Goal: Task Accomplishment & Management: Use online tool/utility

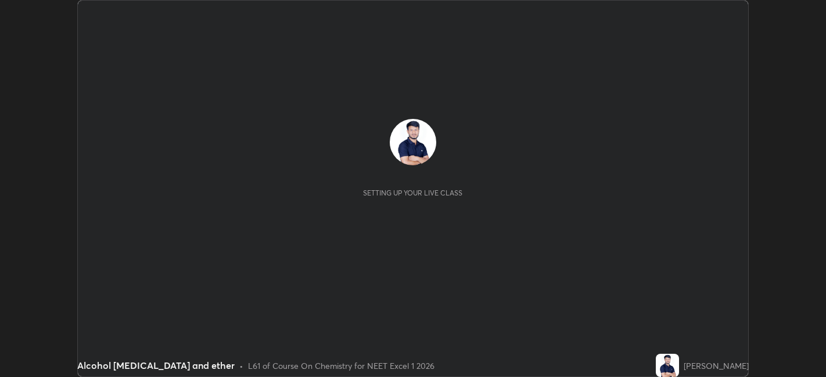
scroll to position [377, 825]
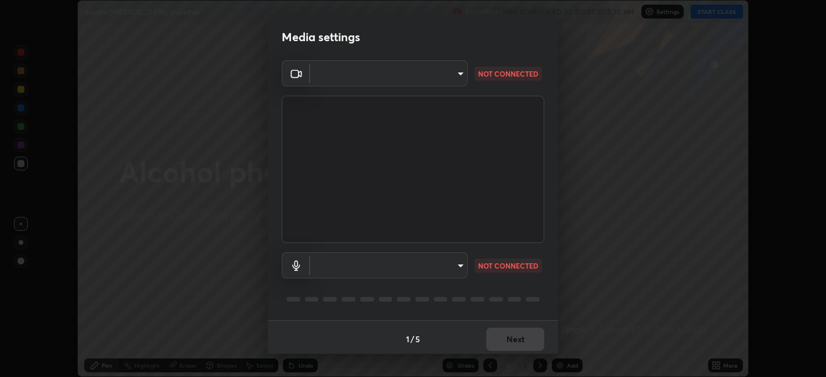
type input "1de528119a0b81ba478796ac4abd92c2349c1052ef1694bd68d1f5f62aca1b52"
type input "default"
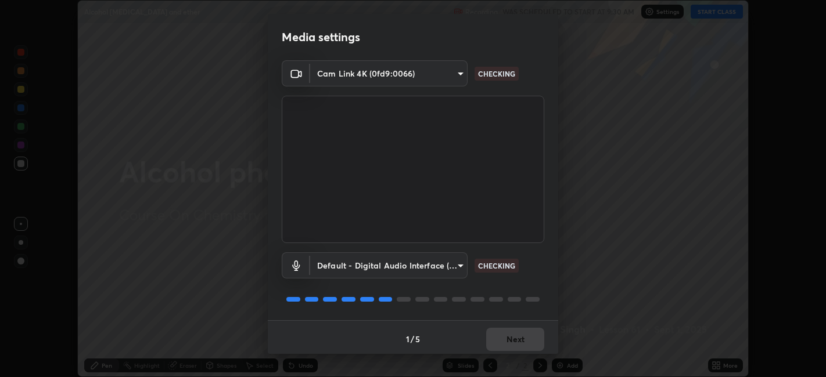
scroll to position [3, 0]
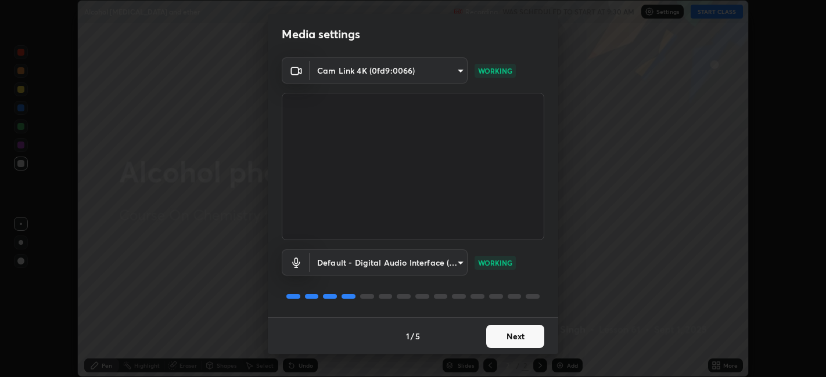
click at [505, 334] on button "Next" at bounding box center [515, 336] width 58 height 23
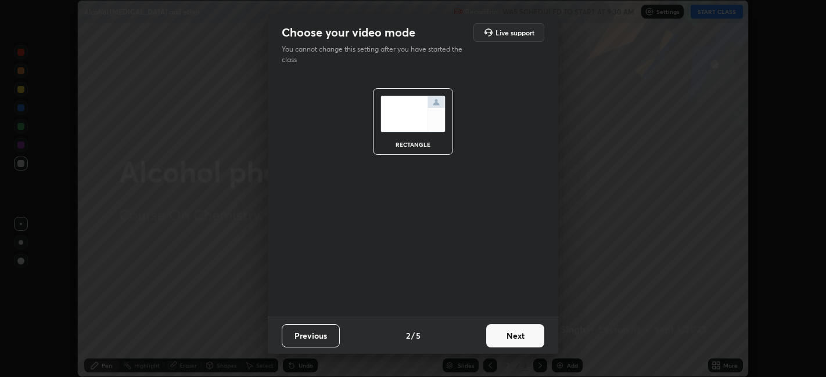
click at [516, 336] on button "Next" at bounding box center [515, 336] width 58 height 23
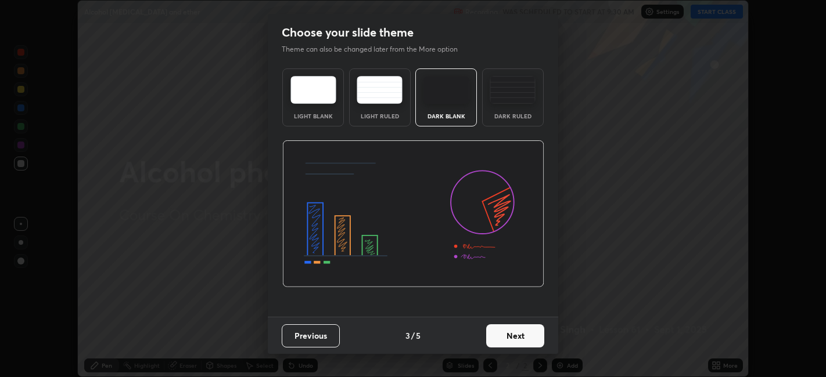
click at [511, 101] on img at bounding box center [512, 90] width 46 height 28
click at [514, 334] on button "Next" at bounding box center [515, 336] width 58 height 23
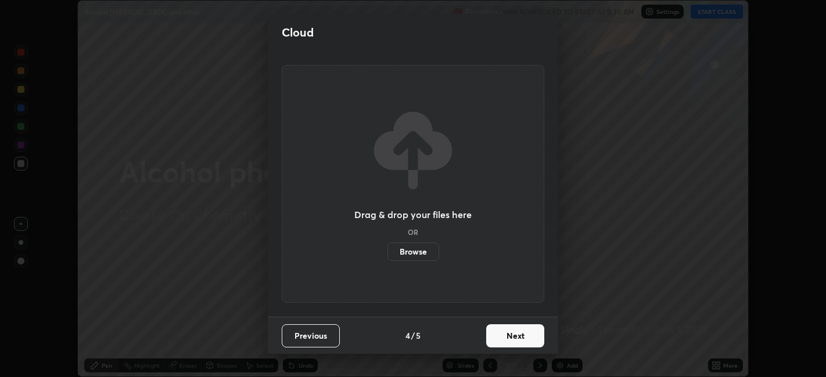
click at [517, 333] on button "Next" at bounding box center [515, 336] width 58 height 23
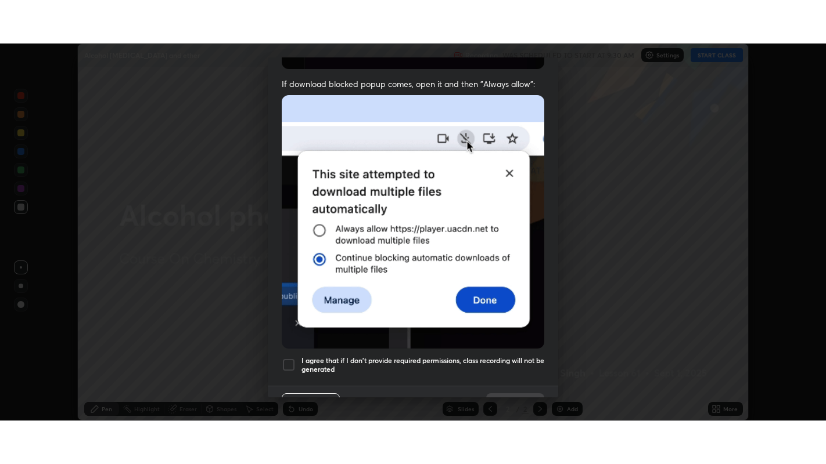
scroll to position [240, 0]
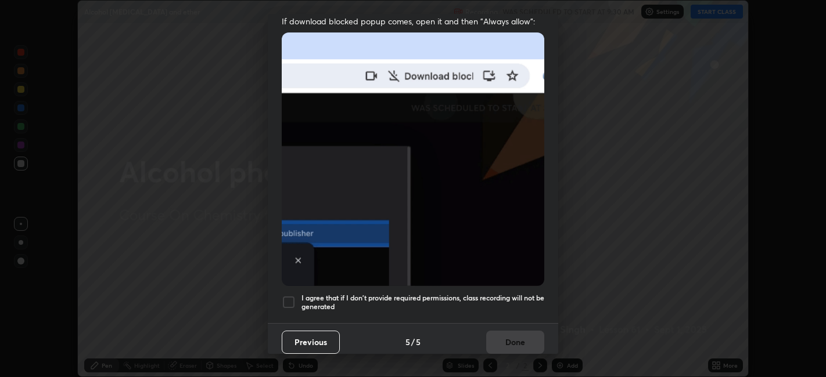
click at [298, 296] on div "I agree that if I don't provide required permissions, class recording will not …" at bounding box center [413, 303] width 262 height 14
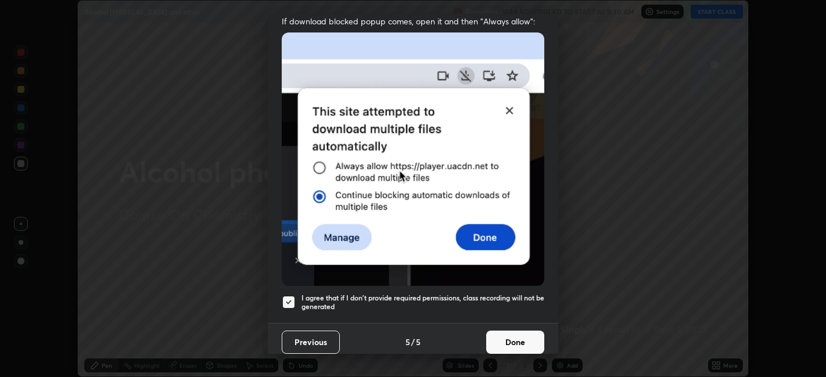
click at [504, 336] on button "Done" at bounding box center [515, 342] width 58 height 23
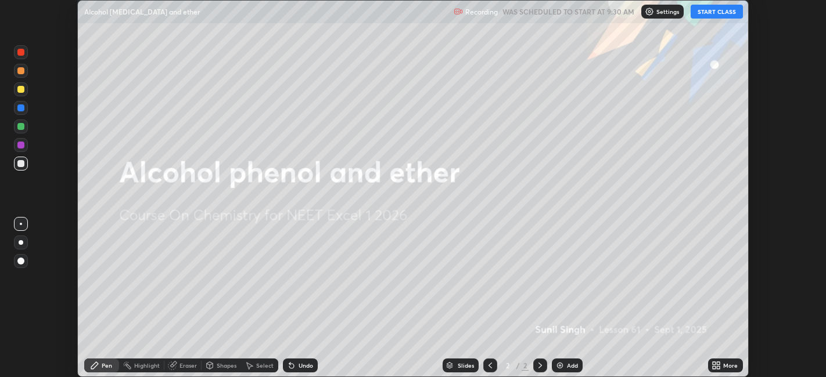
click at [716, 15] on button "START CLASS" at bounding box center [716, 12] width 52 height 14
click at [719, 369] on icon at bounding box center [718, 367] width 3 height 3
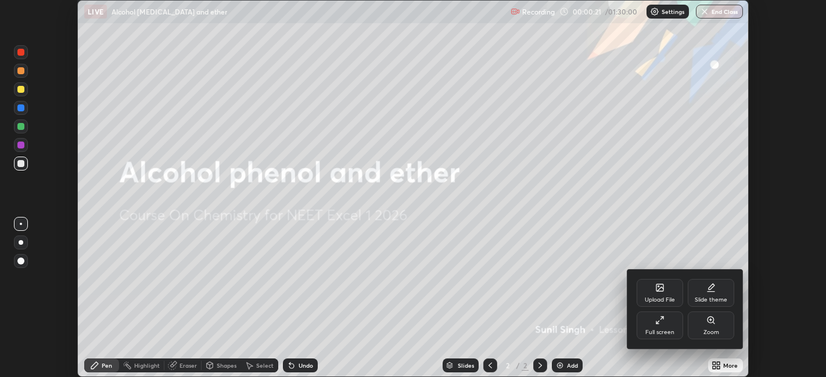
click at [652, 324] on div "Full screen" at bounding box center [659, 326] width 46 height 28
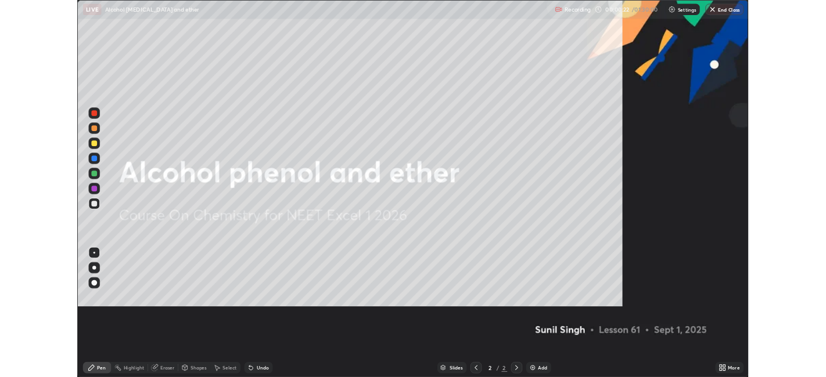
scroll to position [464, 826]
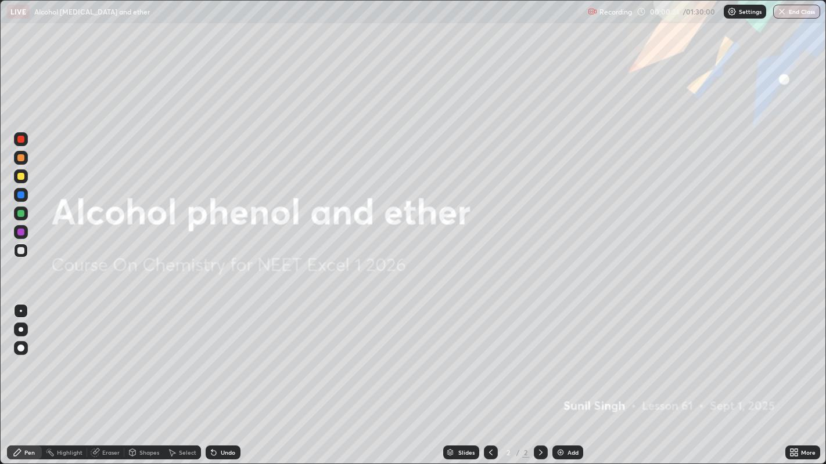
click at [570, 377] on div "Add" at bounding box center [567, 453] width 31 height 14
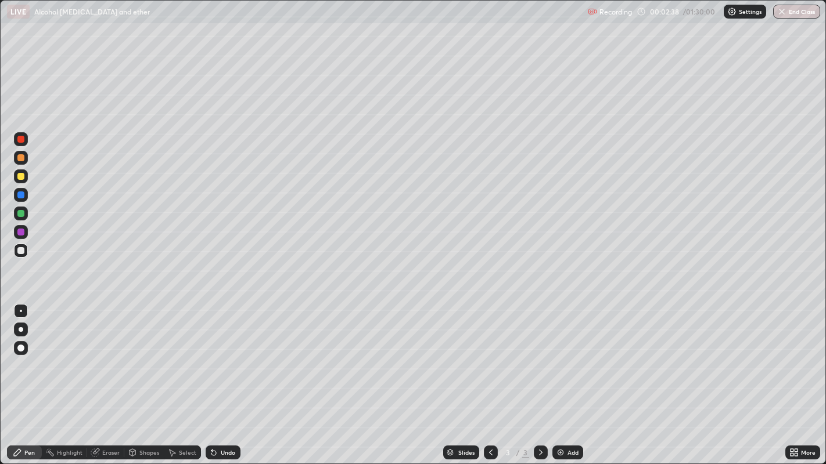
click at [19, 176] on div at bounding box center [20, 176] width 7 height 7
click at [20, 254] on div at bounding box center [20, 250] width 7 height 7
click at [230, 377] on div "Undo" at bounding box center [228, 453] width 15 height 6
click at [226, 377] on div "Undo" at bounding box center [228, 453] width 15 height 6
click at [22, 174] on div at bounding box center [20, 176] width 7 height 7
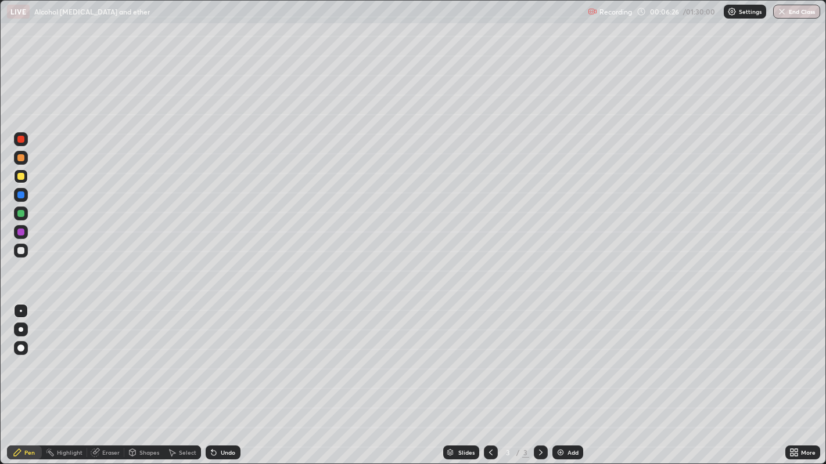
click at [217, 377] on div "Undo" at bounding box center [223, 453] width 35 height 14
click at [219, 377] on div "Undo" at bounding box center [223, 453] width 35 height 14
click at [564, 377] on div "Add" at bounding box center [567, 453] width 31 height 14
click at [224, 377] on div "Undo" at bounding box center [223, 453] width 35 height 14
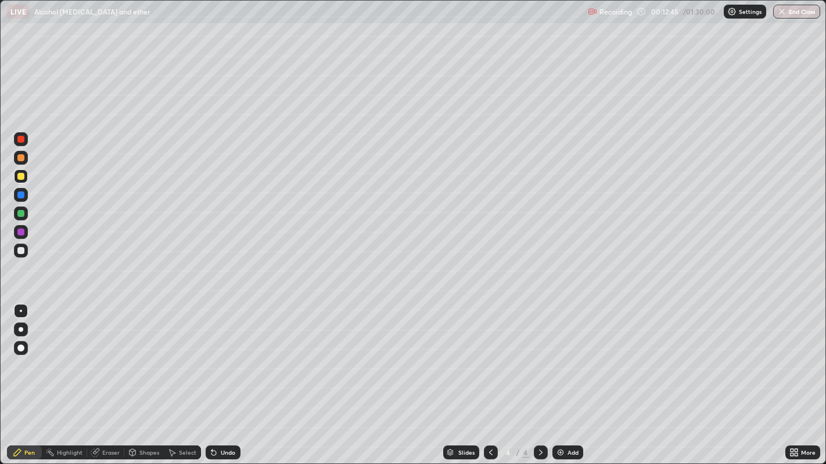
click at [228, 377] on div "Undo" at bounding box center [228, 453] width 15 height 6
click at [227, 377] on div "Undo" at bounding box center [228, 453] width 15 height 6
click at [228, 377] on div "Undo" at bounding box center [228, 453] width 15 height 6
click at [229, 377] on div "Undo" at bounding box center [228, 453] width 15 height 6
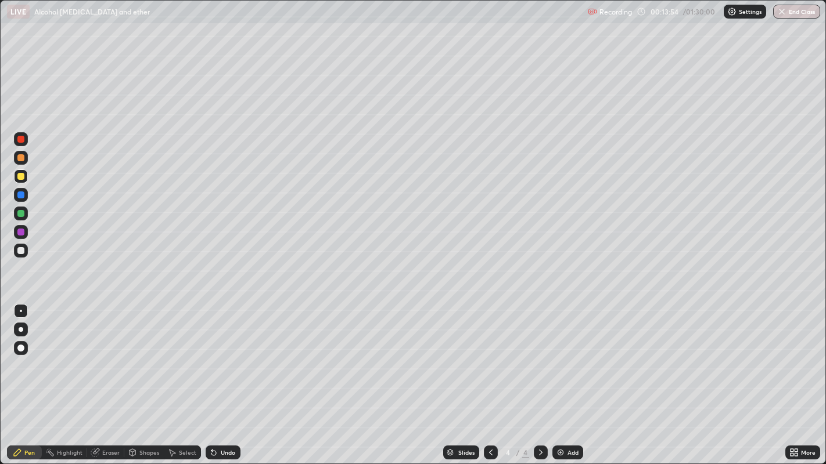
click at [226, 377] on div "Undo" at bounding box center [223, 453] width 35 height 14
click at [225, 377] on div "Undo" at bounding box center [223, 453] width 35 height 14
click at [19, 216] on div at bounding box center [20, 213] width 7 height 7
click at [21, 175] on div at bounding box center [20, 176] width 7 height 7
click at [565, 377] on div "Add" at bounding box center [567, 453] width 31 height 14
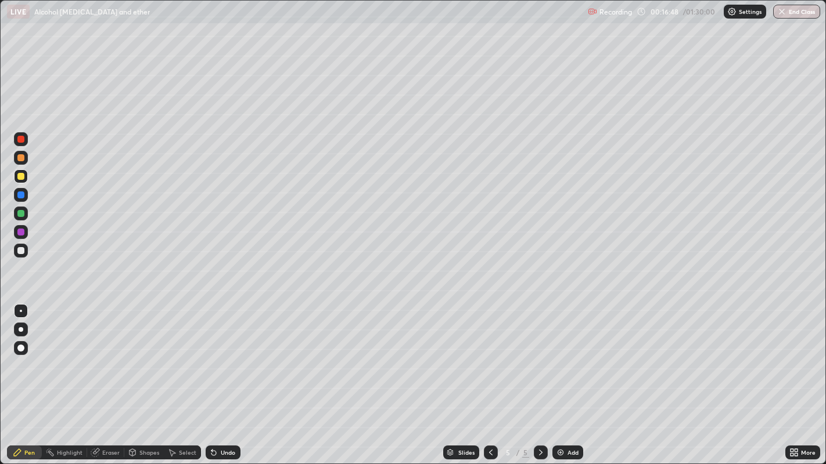
click at [228, 377] on div "Undo" at bounding box center [228, 453] width 15 height 6
click at [230, 377] on div "Undo" at bounding box center [223, 453] width 35 height 14
click at [229, 377] on div "Undo" at bounding box center [223, 453] width 35 height 14
click at [19, 253] on div at bounding box center [20, 250] width 7 height 7
click at [221, 377] on div "Undo" at bounding box center [228, 453] width 15 height 6
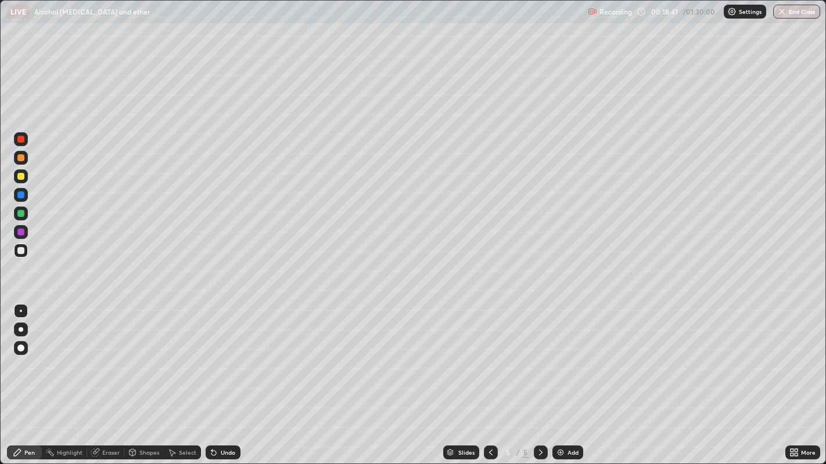
click at [221, 377] on div "Undo" at bounding box center [228, 453] width 15 height 6
click at [222, 377] on div "Undo" at bounding box center [228, 453] width 15 height 6
click at [224, 377] on div "Undo" at bounding box center [223, 453] width 35 height 14
click at [225, 377] on div "Undo" at bounding box center [228, 453] width 15 height 6
click at [218, 377] on div "Undo" at bounding box center [223, 453] width 35 height 14
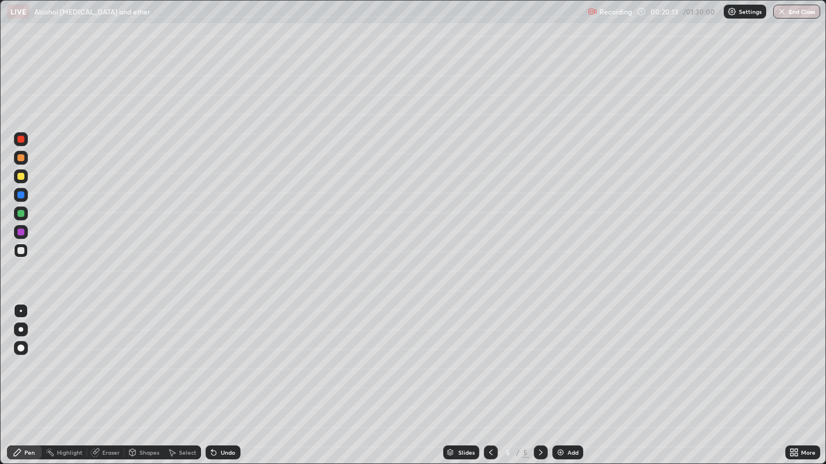
click at [491, 377] on icon at bounding box center [490, 452] width 9 height 9
click at [539, 377] on icon at bounding box center [540, 452] width 9 height 9
click at [572, 377] on div "Add" at bounding box center [572, 453] width 11 height 6
click at [222, 377] on div "Undo" at bounding box center [223, 453] width 35 height 14
click at [221, 377] on div "Undo" at bounding box center [228, 453] width 15 height 6
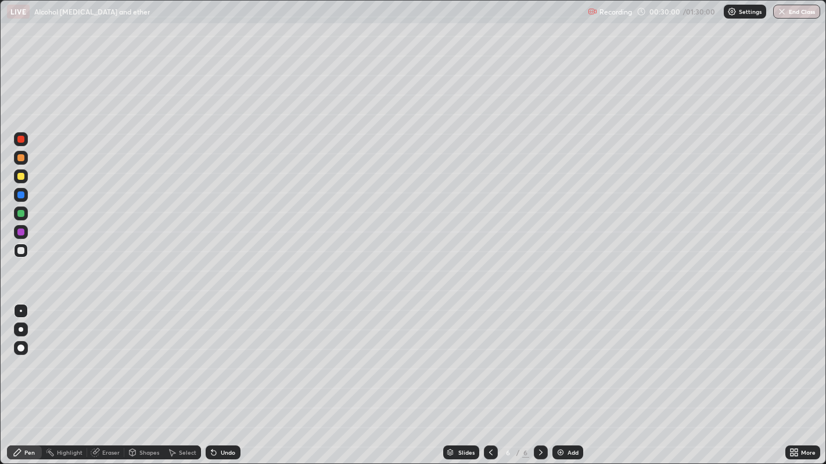
click at [221, 377] on div "Undo" at bounding box center [228, 453] width 15 height 6
click at [219, 377] on div "Undo" at bounding box center [223, 453] width 35 height 14
click at [218, 377] on div "Undo" at bounding box center [223, 453] width 35 height 14
click at [212, 377] on icon at bounding box center [213, 453] width 5 height 5
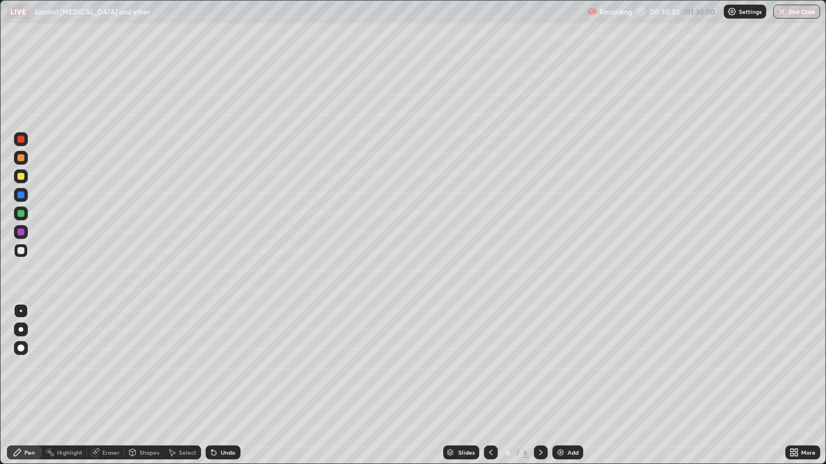
click at [212, 377] on icon at bounding box center [213, 453] width 5 height 5
click at [214, 377] on icon at bounding box center [213, 452] width 9 height 9
click at [20, 214] on div at bounding box center [20, 213] width 7 height 7
click at [561, 377] on img at bounding box center [560, 452] width 9 height 9
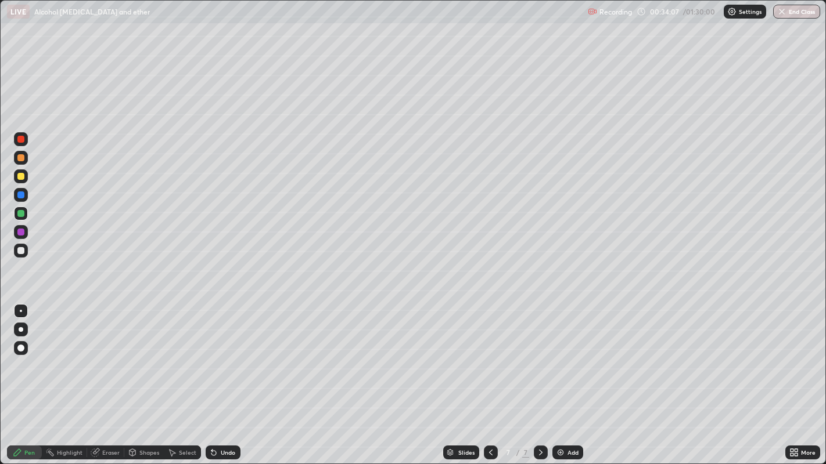
click at [216, 377] on icon at bounding box center [213, 452] width 9 height 9
click at [106, 377] on div "Eraser" at bounding box center [110, 453] width 17 height 6
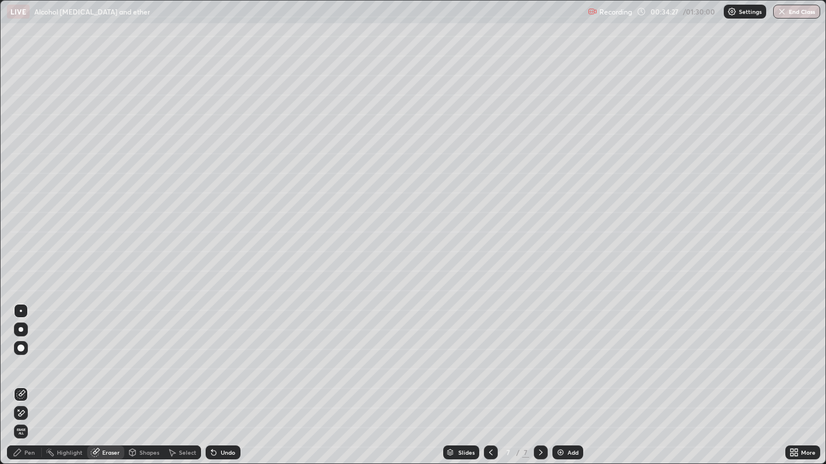
click at [23, 377] on div "Pen" at bounding box center [24, 453] width 35 height 14
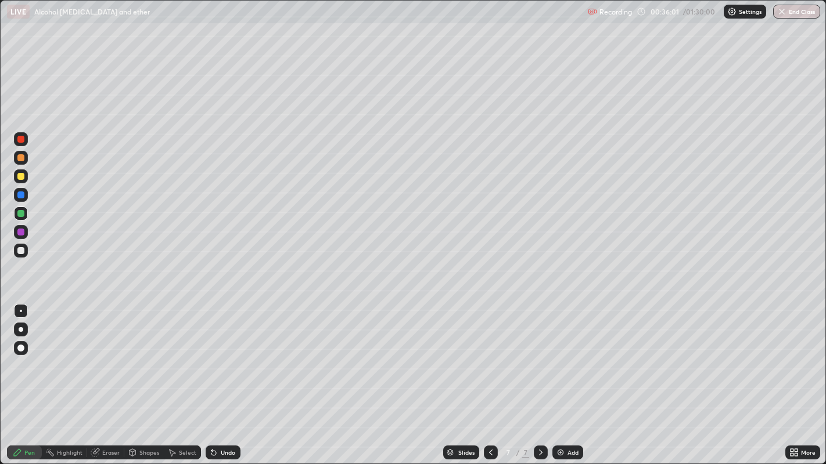
click at [489, 377] on icon at bounding box center [490, 452] width 9 height 9
click at [565, 377] on div "Add" at bounding box center [567, 453] width 31 height 14
click at [491, 377] on icon at bounding box center [490, 452] width 9 height 9
click at [539, 377] on icon at bounding box center [540, 452] width 9 height 9
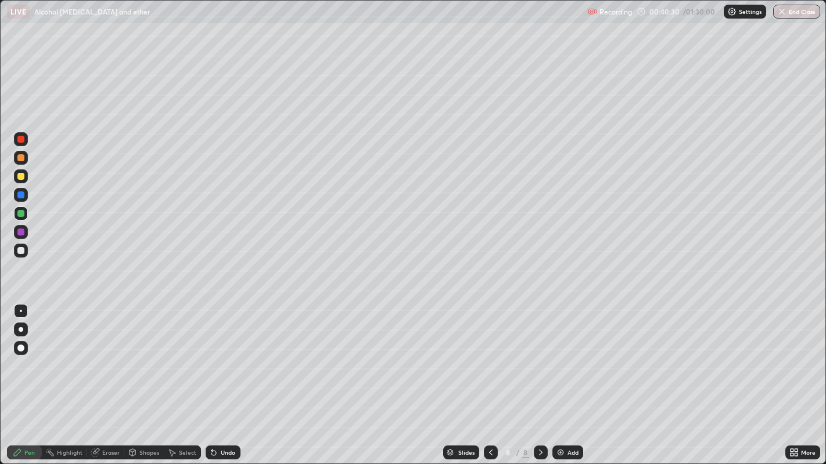
click at [567, 377] on div "Add" at bounding box center [572, 453] width 11 height 6
click at [228, 377] on div "Undo" at bounding box center [228, 453] width 15 height 6
click at [226, 377] on div "Undo" at bounding box center [223, 453] width 35 height 14
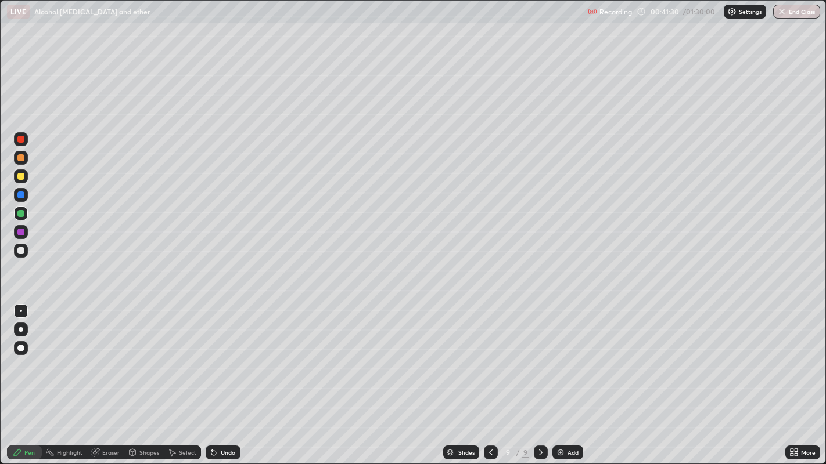
click at [227, 377] on div "Undo" at bounding box center [228, 453] width 15 height 6
click at [226, 377] on div "Undo" at bounding box center [228, 453] width 15 height 6
click at [228, 377] on div "Undo" at bounding box center [228, 453] width 15 height 6
click at [212, 377] on icon at bounding box center [213, 453] width 5 height 5
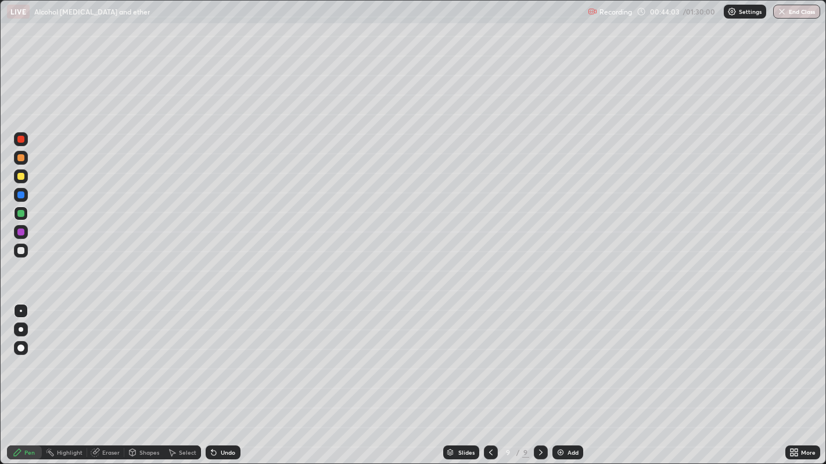
click at [489, 377] on icon at bounding box center [490, 452] width 9 height 9
click at [539, 377] on icon at bounding box center [540, 452] width 9 height 9
click at [218, 377] on div "Undo" at bounding box center [223, 453] width 35 height 14
click at [568, 377] on div "Add" at bounding box center [572, 453] width 11 height 6
click at [491, 377] on icon at bounding box center [489, 452] width 9 height 9
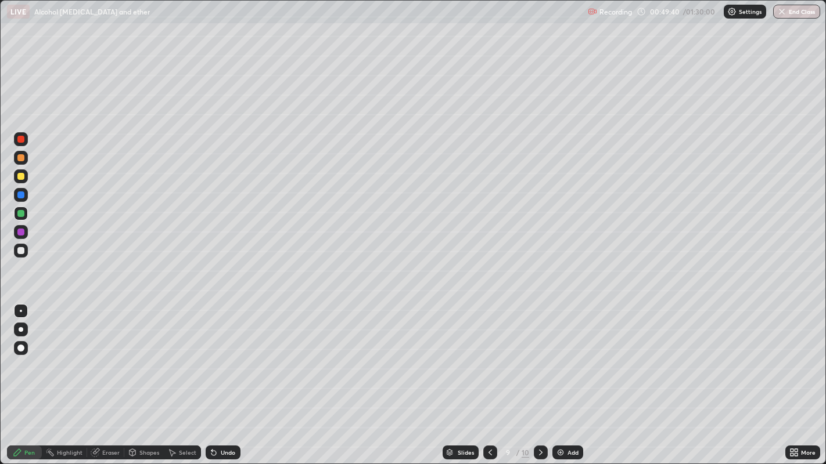
click at [539, 377] on icon at bounding box center [540, 452] width 9 height 9
click at [221, 377] on div "Undo" at bounding box center [228, 453] width 15 height 6
click at [212, 377] on icon at bounding box center [213, 453] width 5 height 5
click at [221, 377] on div "Undo" at bounding box center [228, 453] width 15 height 6
click at [228, 377] on div "Undo" at bounding box center [228, 453] width 15 height 6
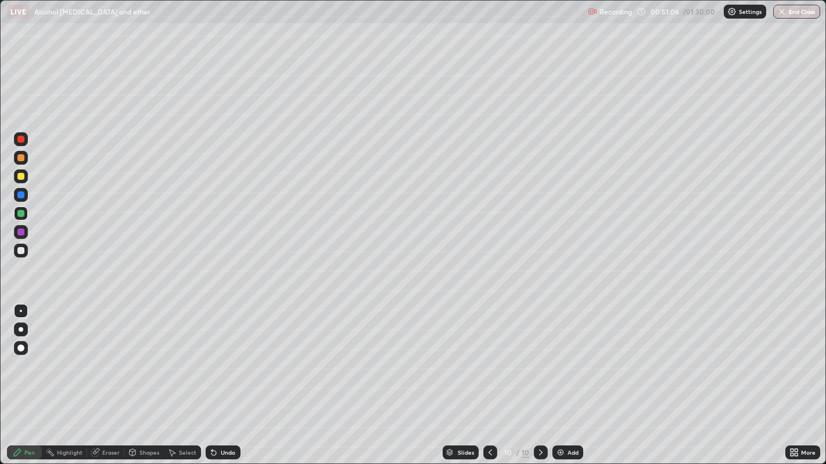
click at [235, 377] on div "Undo" at bounding box center [223, 453] width 35 height 14
click at [238, 377] on div "Undo" at bounding box center [223, 453] width 35 height 14
click at [236, 377] on div "Undo" at bounding box center [223, 453] width 35 height 14
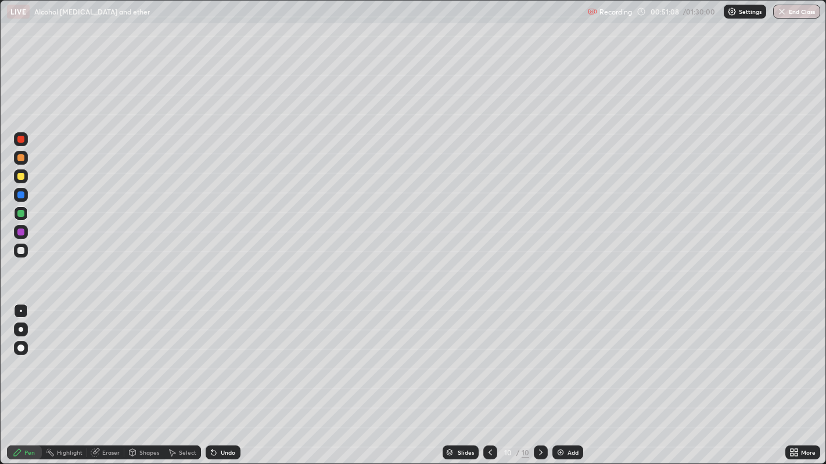
click at [236, 377] on div "Undo" at bounding box center [223, 453] width 35 height 14
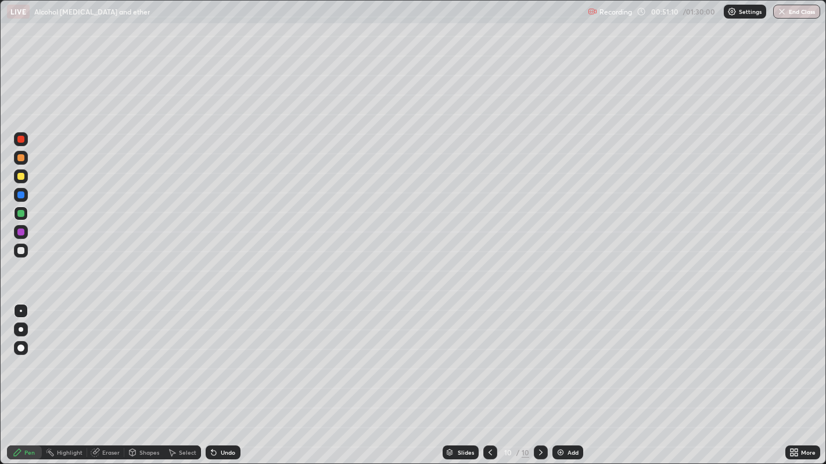
click at [236, 377] on div "Undo" at bounding box center [223, 453] width 35 height 14
click at [237, 377] on div "Undo" at bounding box center [223, 453] width 35 height 14
click at [238, 377] on div "Undo" at bounding box center [223, 453] width 35 height 14
click at [245, 377] on div "Slides 10 / 10 Add" at bounding box center [512, 452] width 545 height 23
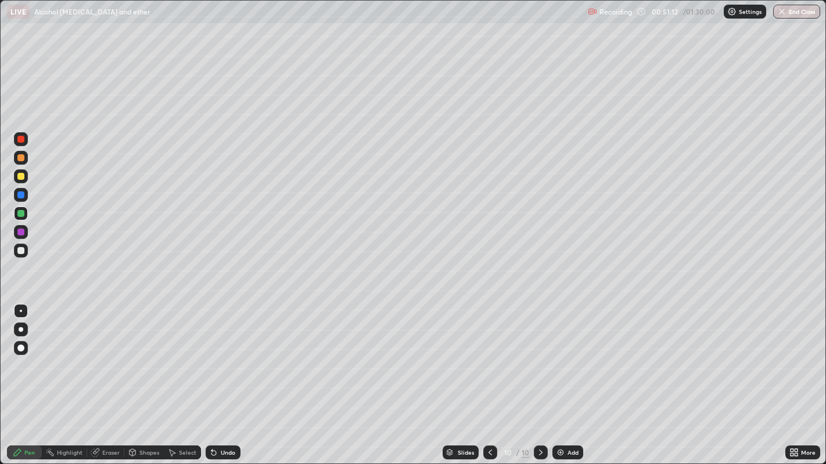
click at [239, 377] on div "Undo" at bounding box center [223, 453] width 35 height 14
click at [225, 377] on div "Undo" at bounding box center [228, 453] width 15 height 6
click at [228, 377] on div "Undo" at bounding box center [228, 453] width 15 height 6
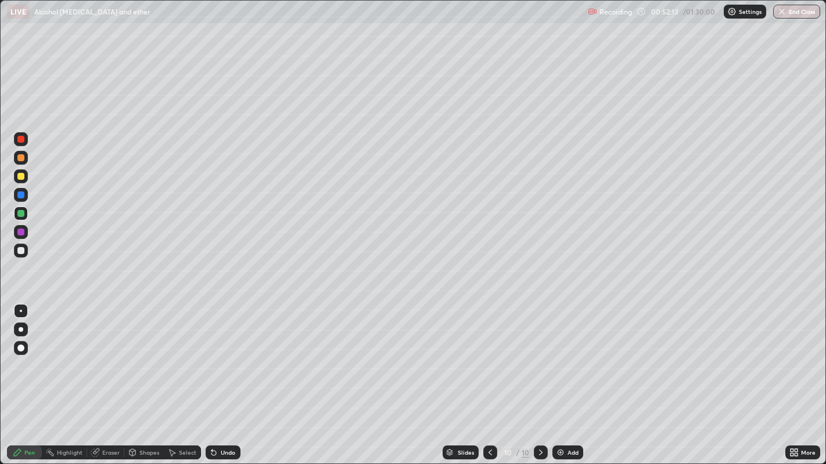
click at [231, 377] on div "Undo" at bounding box center [228, 453] width 15 height 6
click at [105, 377] on div "Eraser" at bounding box center [110, 453] width 17 height 6
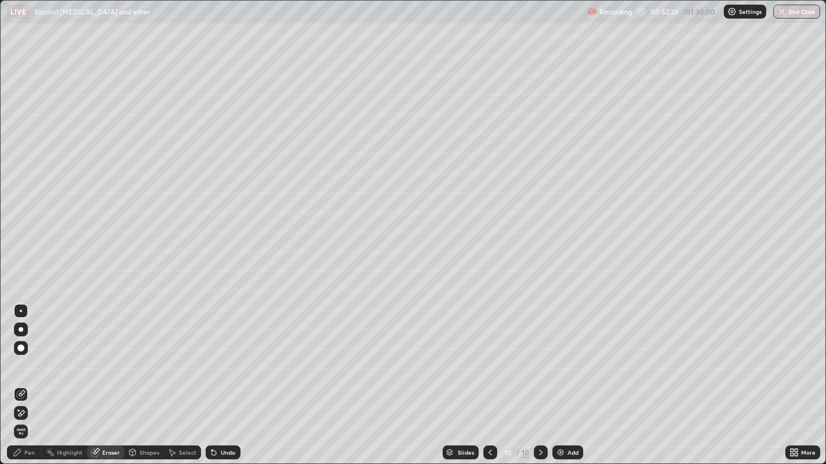
click at [31, 377] on div "Pen" at bounding box center [24, 453] width 35 height 14
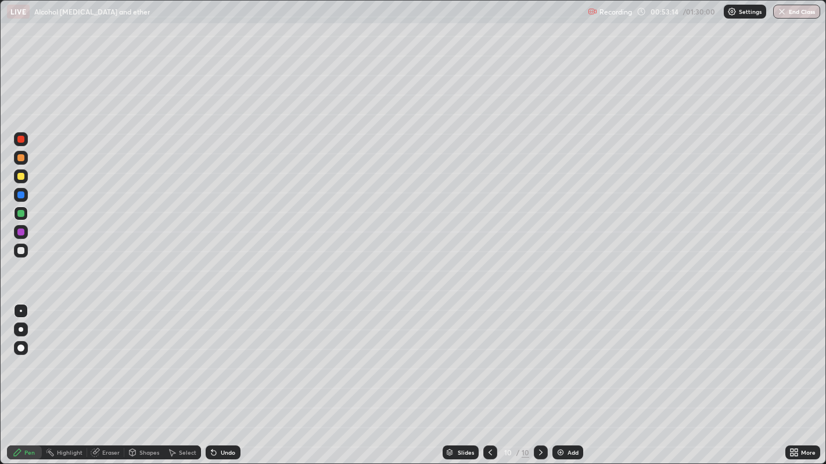
click at [221, 377] on div "Undo" at bounding box center [228, 453] width 15 height 6
click at [570, 377] on div "Add" at bounding box center [572, 453] width 11 height 6
click at [226, 377] on div "Undo" at bounding box center [228, 453] width 15 height 6
click at [226, 377] on div "Undo" at bounding box center [223, 453] width 35 height 14
click at [225, 377] on div "Undo" at bounding box center [228, 453] width 15 height 6
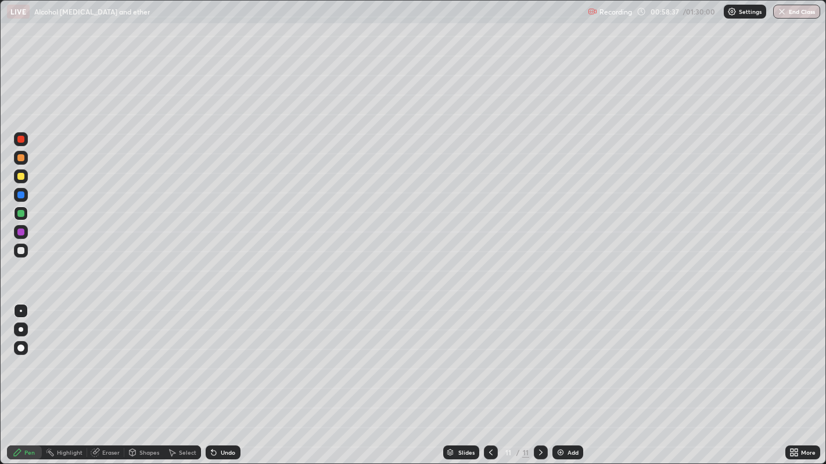
click at [20, 251] on div at bounding box center [20, 250] width 7 height 7
click at [539, 377] on icon at bounding box center [540, 452] width 9 height 9
click at [567, 377] on div "Add" at bounding box center [572, 453] width 11 height 6
click at [489, 377] on icon at bounding box center [490, 452] width 9 height 9
click at [540, 377] on icon at bounding box center [540, 452] width 9 height 9
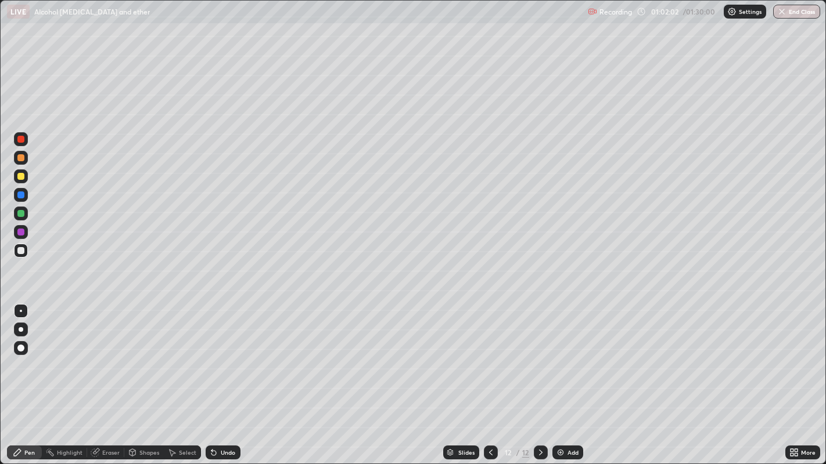
click at [225, 377] on div "Undo" at bounding box center [228, 453] width 15 height 6
click at [226, 377] on div "Undo" at bounding box center [228, 453] width 15 height 6
click at [227, 377] on div "Undo" at bounding box center [228, 453] width 15 height 6
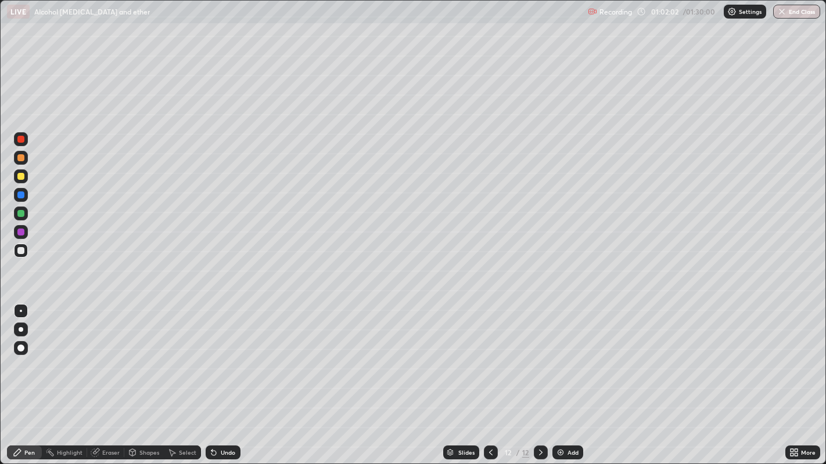
click at [227, 377] on div "Undo" at bounding box center [228, 453] width 15 height 6
click at [228, 377] on div "Undo" at bounding box center [228, 453] width 15 height 6
click at [227, 377] on div "Undo" at bounding box center [228, 453] width 15 height 6
click at [226, 377] on div "Undo" at bounding box center [228, 453] width 15 height 6
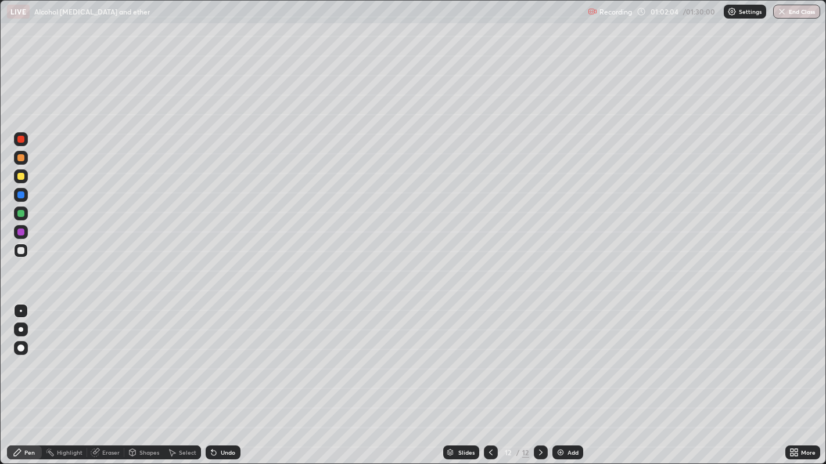
click at [226, 377] on div "Undo" at bounding box center [228, 453] width 15 height 6
click at [225, 377] on div "Undo" at bounding box center [228, 453] width 15 height 6
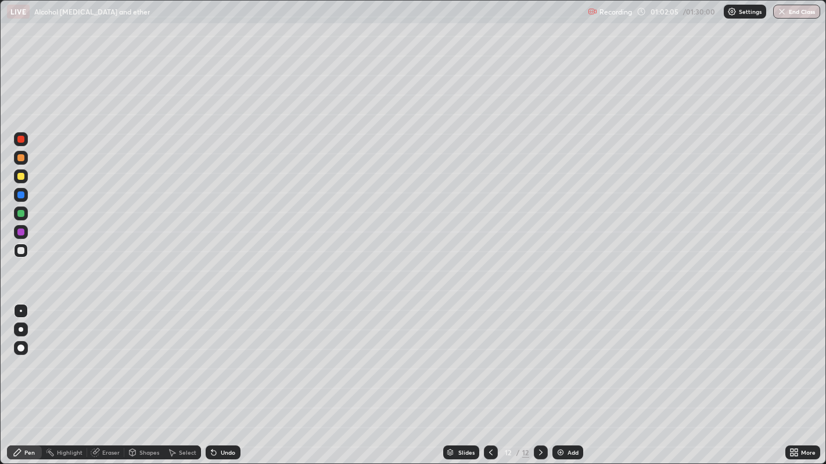
click at [225, 377] on div "Undo" at bounding box center [228, 453] width 15 height 6
click at [224, 377] on div "Undo" at bounding box center [228, 453] width 15 height 6
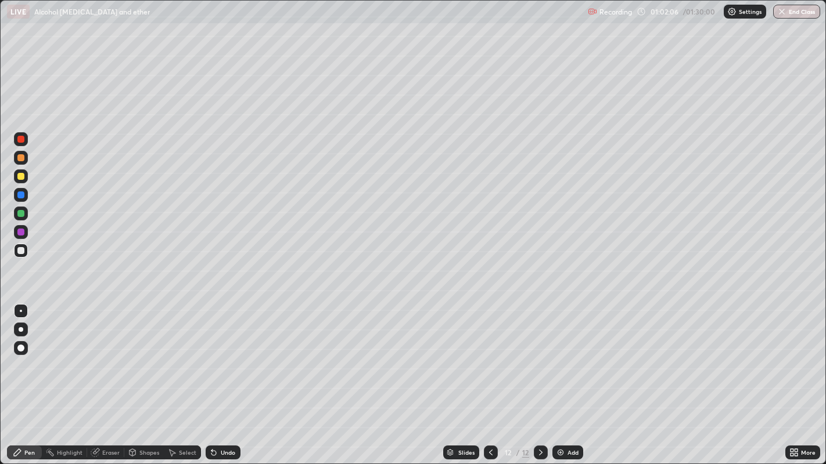
click at [225, 377] on div "Undo" at bounding box center [228, 453] width 15 height 6
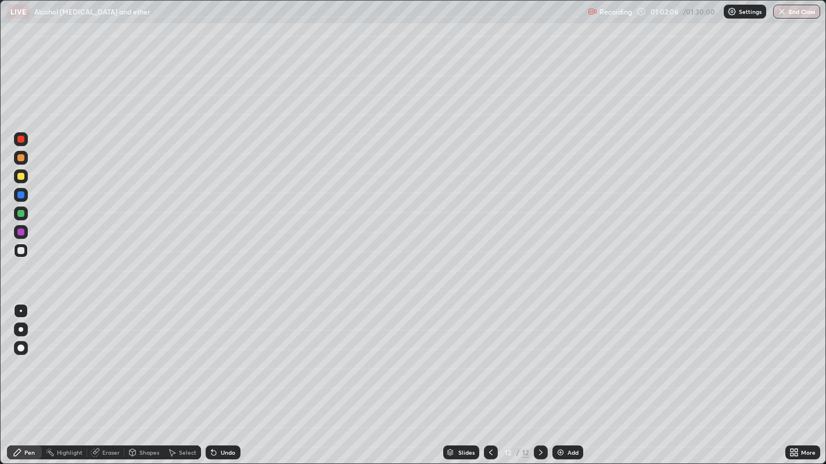
click at [225, 377] on div "Undo" at bounding box center [228, 453] width 15 height 6
click at [226, 377] on div "Undo" at bounding box center [228, 453] width 15 height 6
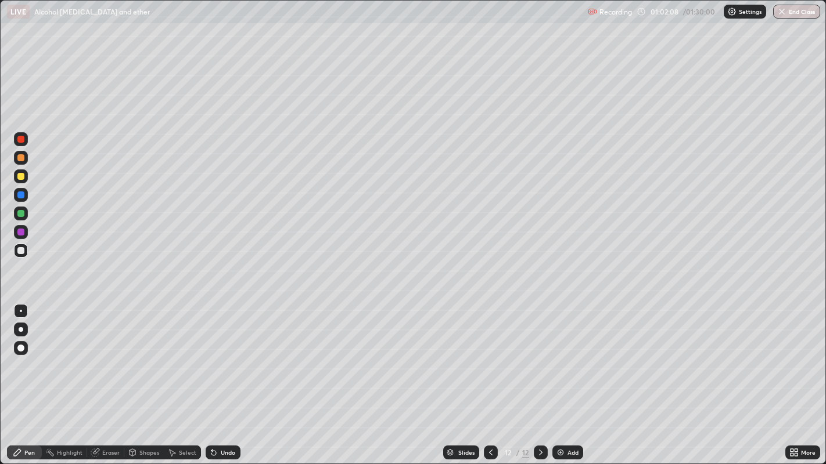
click at [225, 377] on div "Undo" at bounding box center [228, 453] width 15 height 6
click at [226, 377] on div "Undo" at bounding box center [228, 453] width 15 height 6
click at [233, 377] on div "Undo" at bounding box center [228, 453] width 15 height 6
click at [225, 377] on div "Undo" at bounding box center [223, 453] width 35 height 14
click at [567, 377] on div "Add" at bounding box center [572, 453] width 11 height 6
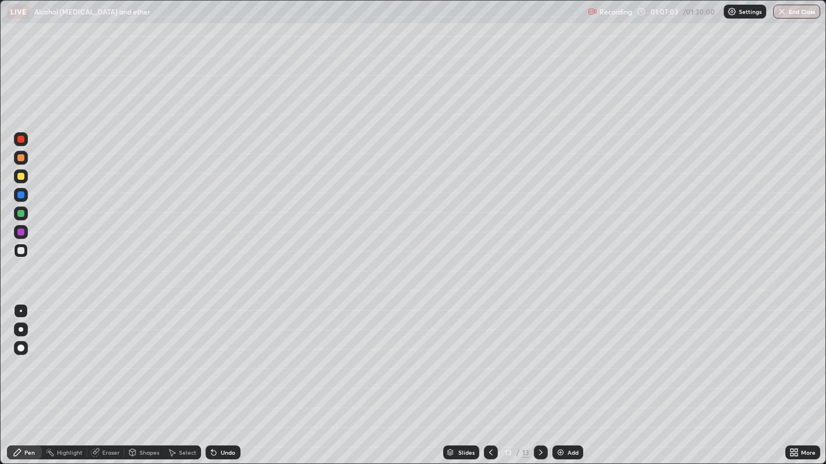
click at [21, 233] on div at bounding box center [20, 232] width 7 height 7
click at [20, 194] on div at bounding box center [20, 195] width 7 height 7
click at [20, 176] on div at bounding box center [20, 176] width 7 height 7
click at [20, 250] on div at bounding box center [20, 250] width 7 height 7
click at [571, 377] on div "Add" at bounding box center [572, 453] width 11 height 6
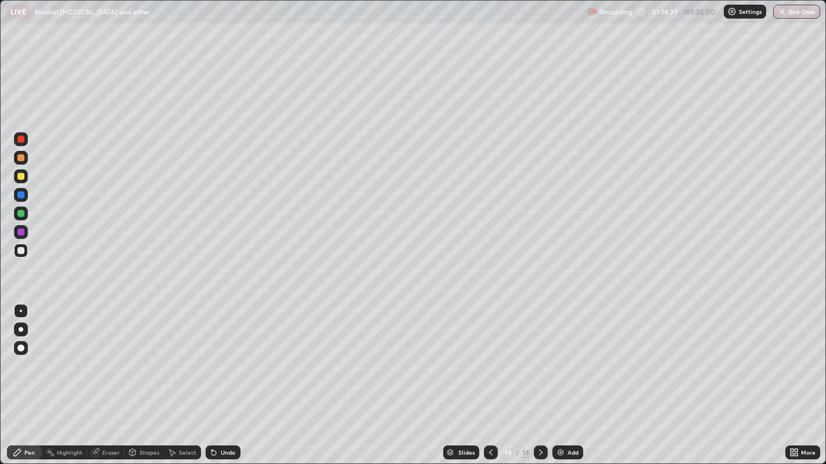
click at [221, 377] on div "Undo" at bounding box center [228, 453] width 15 height 6
click at [214, 377] on div "Undo" at bounding box center [223, 453] width 35 height 14
click at [219, 377] on div "Undo" at bounding box center [223, 453] width 35 height 14
click at [338, 377] on div "Slides 14 / 14 Add" at bounding box center [512, 452] width 545 height 23
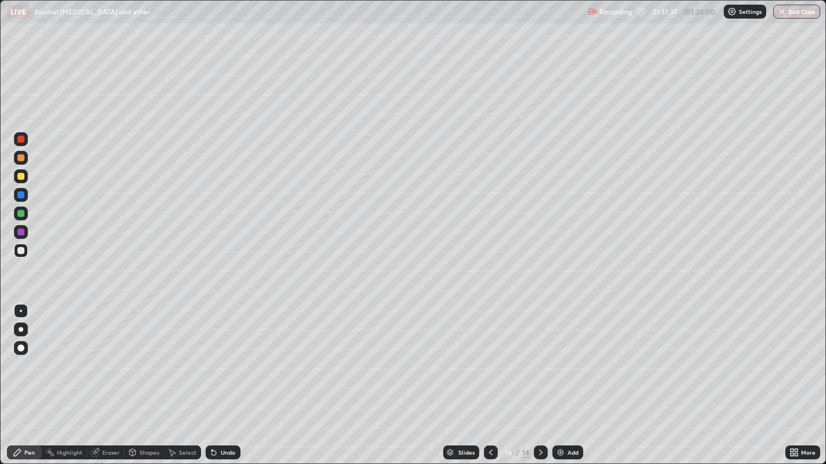
click at [347, 377] on div "Slides 14 / 14 Add" at bounding box center [512, 452] width 545 height 23
click at [340, 377] on div "Slides 14 / 14 Add" at bounding box center [512, 452] width 545 height 23
click at [224, 377] on div "Undo" at bounding box center [228, 453] width 15 height 6
click at [489, 377] on icon at bounding box center [490, 452] width 9 height 9
click at [539, 377] on icon at bounding box center [540, 452] width 9 height 9
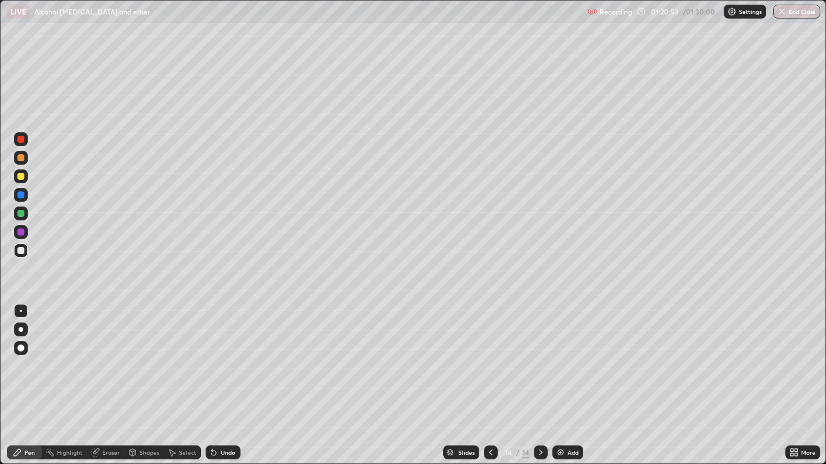
click at [565, 377] on div "Add" at bounding box center [567, 453] width 31 height 14
click at [218, 377] on div "Undo" at bounding box center [223, 453] width 35 height 14
click at [221, 377] on div "Undo" at bounding box center [228, 453] width 15 height 6
click at [225, 377] on div "Undo" at bounding box center [228, 453] width 15 height 6
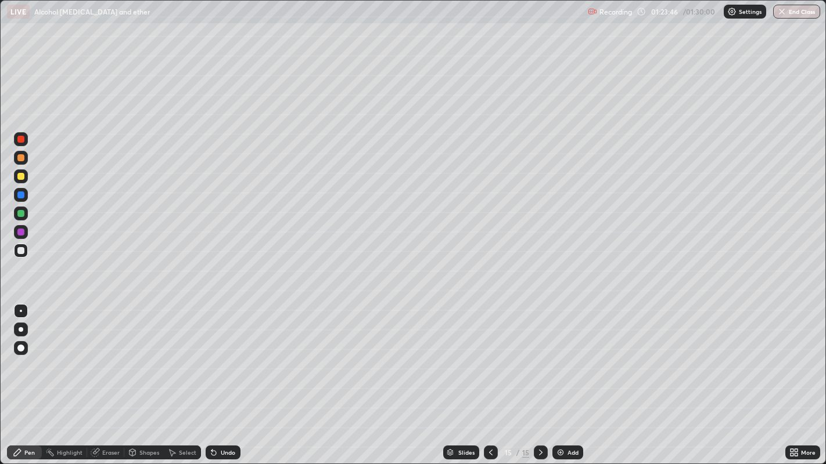
click at [223, 377] on div "Undo" at bounding box center [228, 453] width 15 height 6
click at [221, 377] on div "Undo" at bounding box center [228, 453] width 15 height 6
click at [219, 377] on div "Undo" at bounding box center [223, 453] width 35 height 14
click at [23, 157] on div at bounding box center [20, 157] width 7 height 7
click at [218, 377] on div "Undo" at bounding box center [223, 453] width 35 height 14
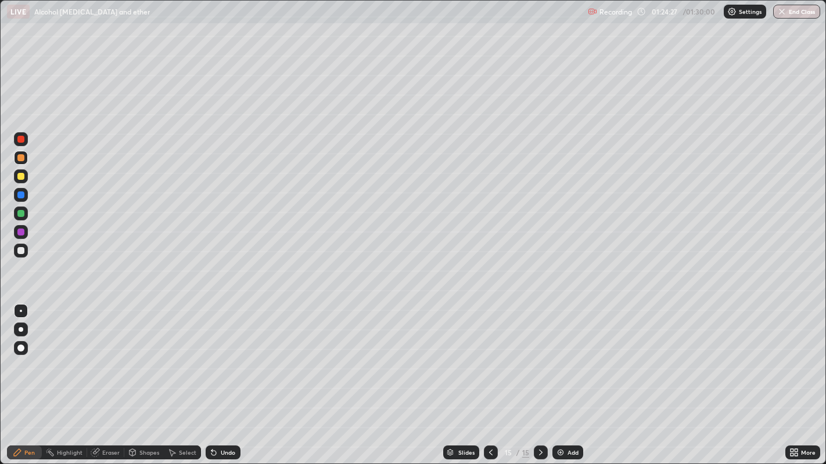
click at [219, 377] on div "Undo" at bounding box center [223, 453] width 35 height 14
click at [218, 377] on div "Undo" at bounding box center [223, 453] width 35 height 14
click at [219, 377] on div "Undo" at bounding box center [223, 453] width 35 height 14
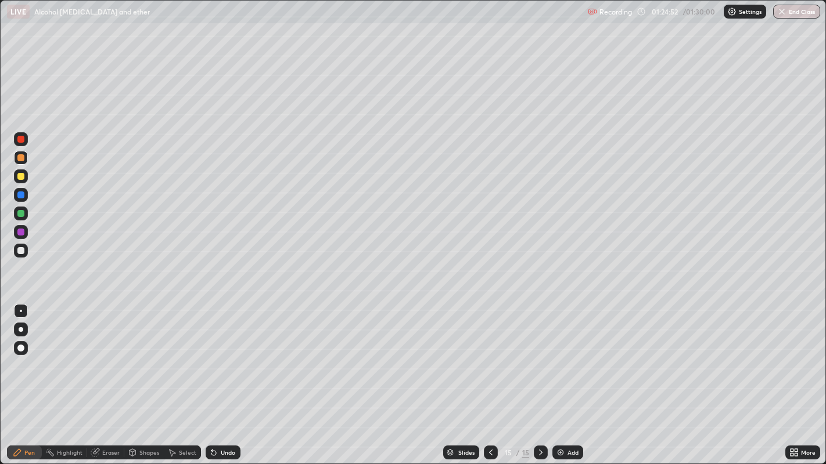
click at [732, 377] on div "Slides 15 / 15 Add" at bounding box center [512, 452] width 545 height 23
click at [0, 102] on div "Setting up your live class" at bounding box center [413, 232] width 826 height 464
click at [567, 377] on div "Add" at bounding box center [567, 453] width 31 height 14
click at [226, 377] on div "Undo" at bounding box center [228, 453] width 15 height 6
click at [489, 377] on icon at bounding box center [490, 452] width 9 height 9
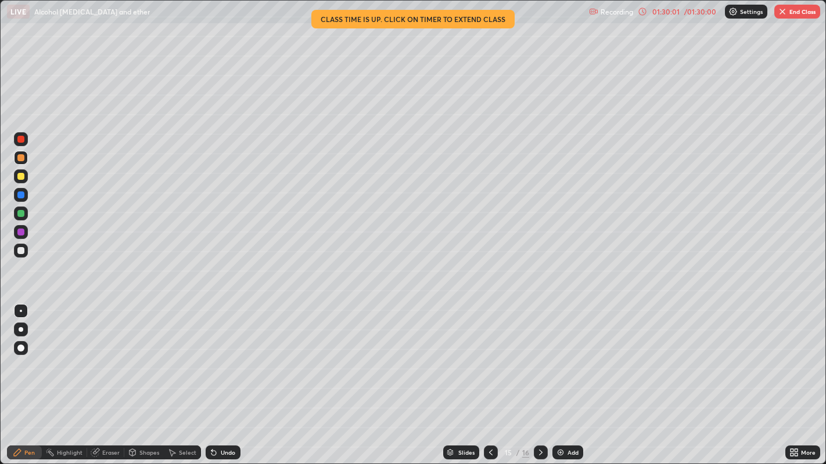
click at [539, 377] on icon at bounding box center [540, 452] width 9 height 9
click at [790, 10] on button "End Class" at bounding box center [797, 12] width 46 height 14
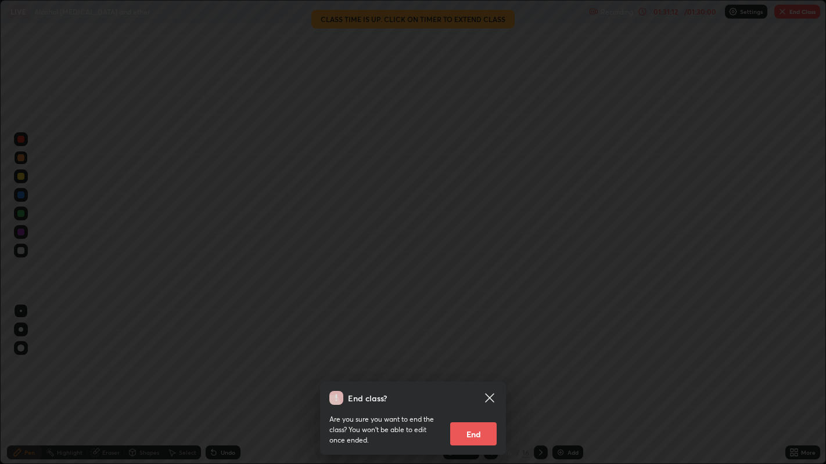
click at [476, 377] on button "End" at bounding box center [473, 434] width 46 height 23
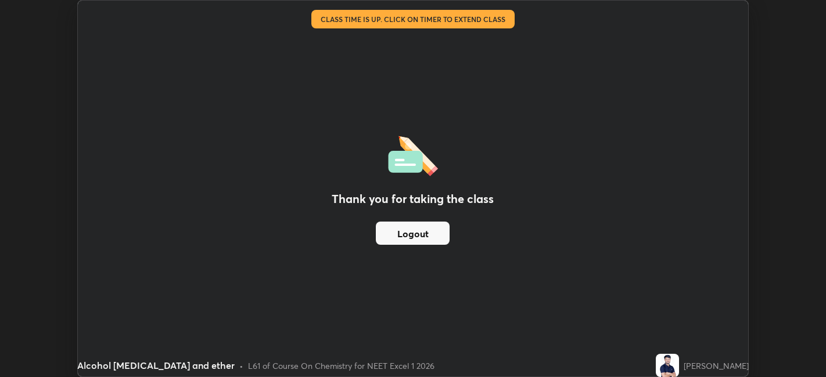
scroll to position [57681, 57232]
